Goal: Find specific page/section: Find specific page/section

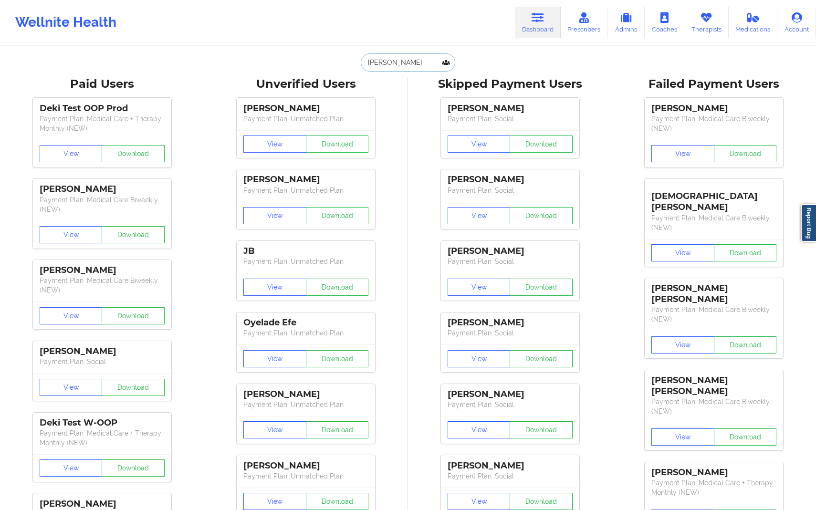
drag, startPoint x: 405, startPoint y: 65, endPoint x: 368, endPoint y: 65, distance: 37.7
click at [368, 65] on input "[PERSON_NAME]" at bounding box center [408, 62] width 95 height 18
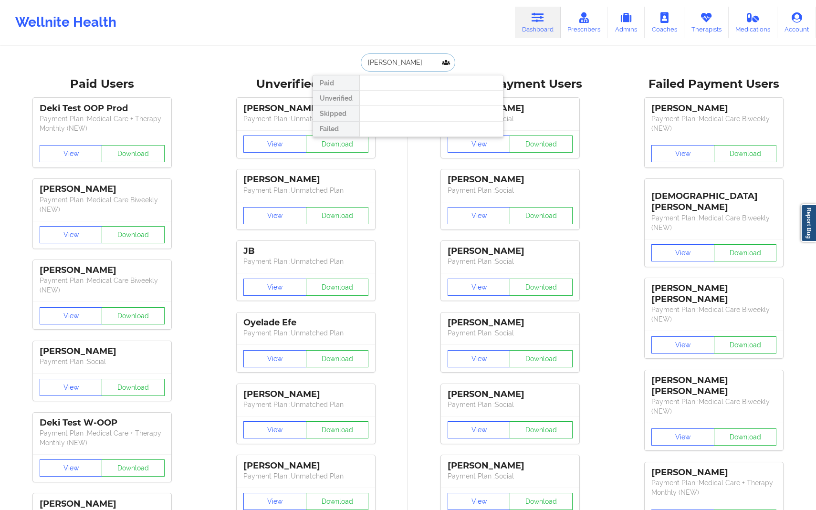
paste input "Jira Green"
type input "Jira Green"
click at [417, 113] on div "Social" at bounding box center [432, 117] width 128 height 8
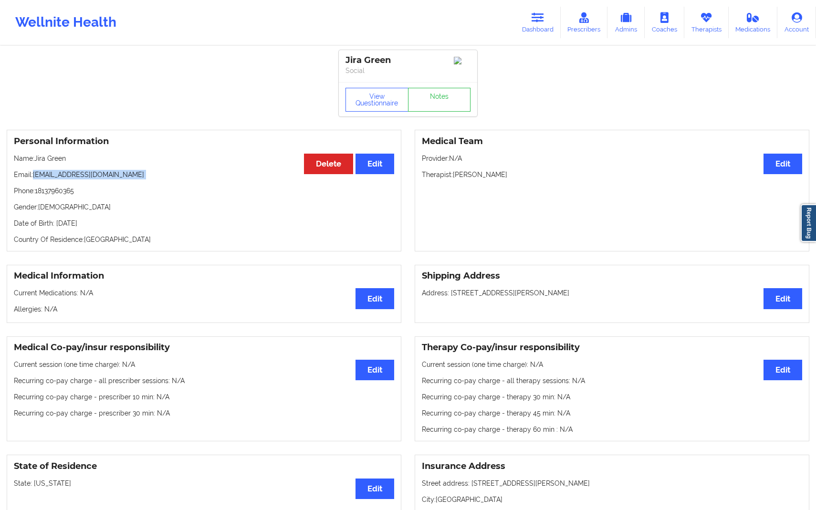
drag, startPoint x: 32, startPoint y: 180, endPoint x: 159, endPoint y: 184, distance: 128.0
click at [159, 184] on div "Personal Information Edit Delete Name: [PERSON_NAME] Email: [EMAIL_ADDRESS][DOM…" at bounding box center [204, 191] width 395 height 122
copy p "[EMAIL_ADDRESS][DOMAIN_NAME]"
click at [554, 24] on link "Dashboard" at bounding box center [538, 23] width 46 height 32
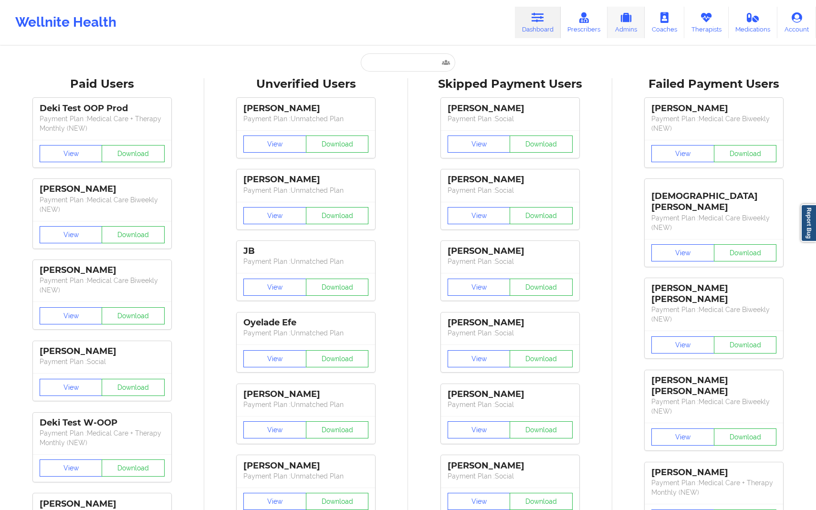
click at [612, 33] on link "Admins" at bounding box center [626, 23] width 37 height 32
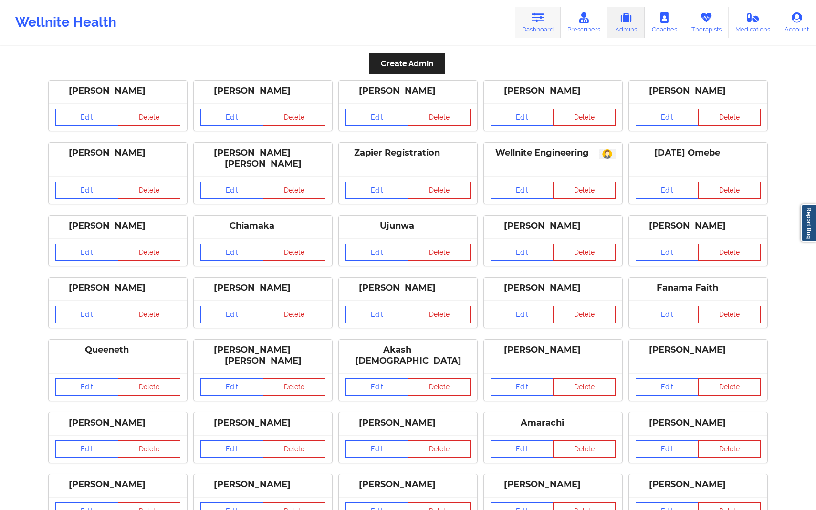
click at [523, 19] on link "Dashboard" at bounding box center [538, 23] width 46 height 32
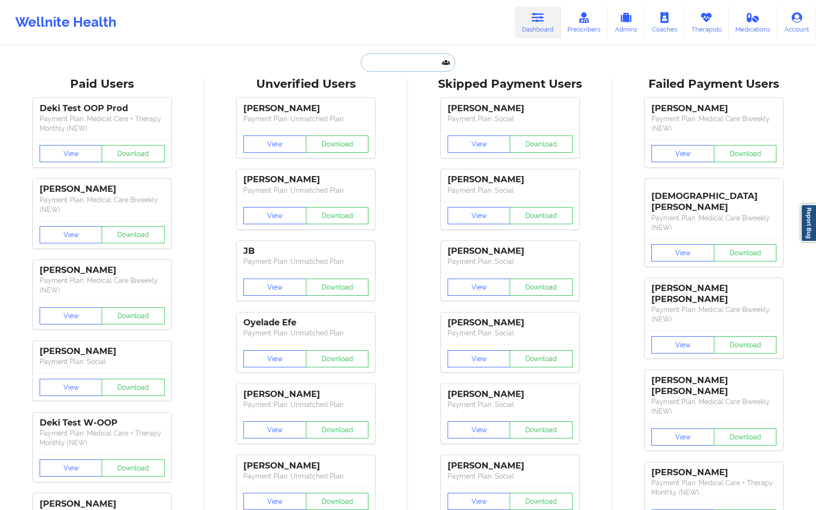
click at [389, 54] on input "text" at bounding box center [408, 62] width 95 height 18
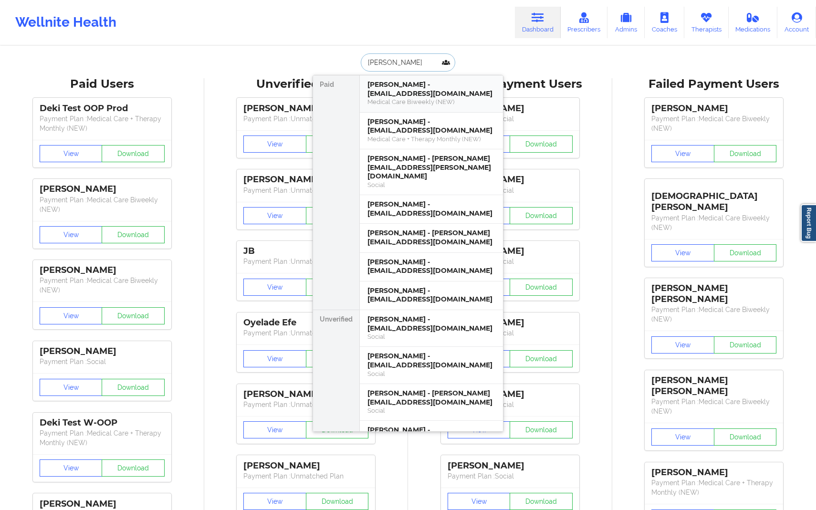
type input "[PERSON_NAME]"
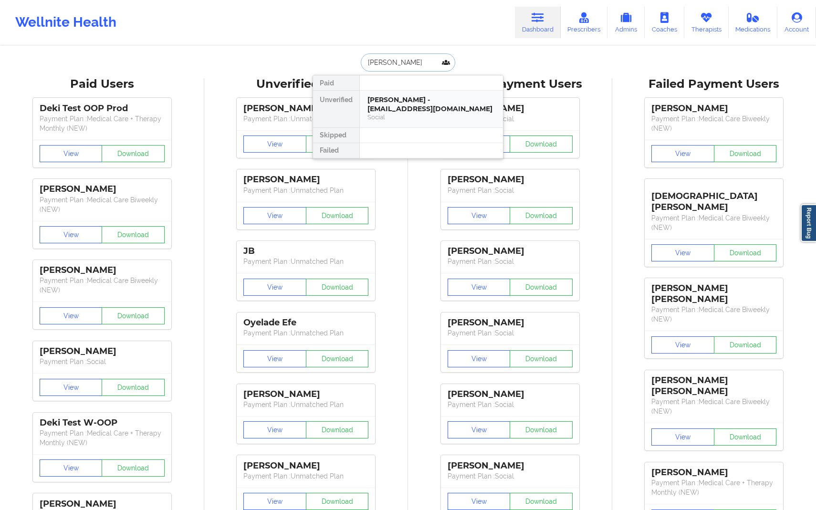
click at [465, 102] on div "[PERSON_NAME] - [EMAIL_ADDRESS][DOMAIN_NAME]" at bounding box center [432, 104] width 128 height 18
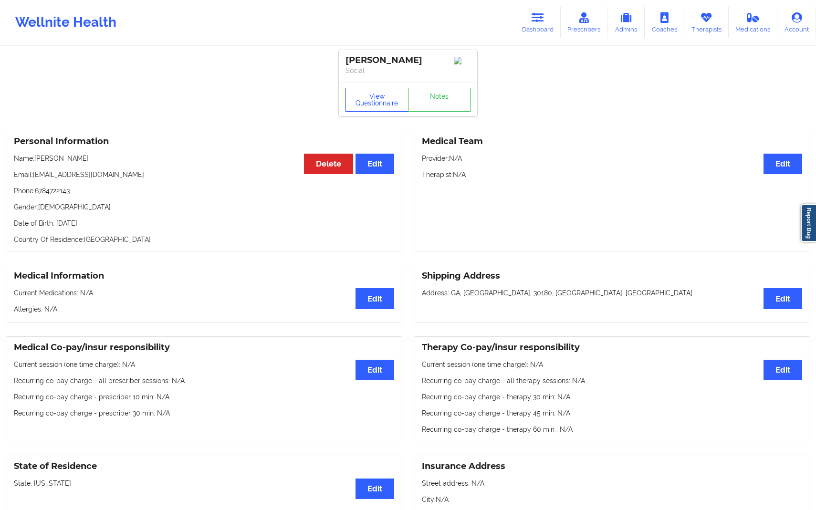
click at [360, 104] on button "View Questionnaire" at bounding box center [377, 100] width 63 height 24
